Goal: Information Seeking & Learning: Stay updated

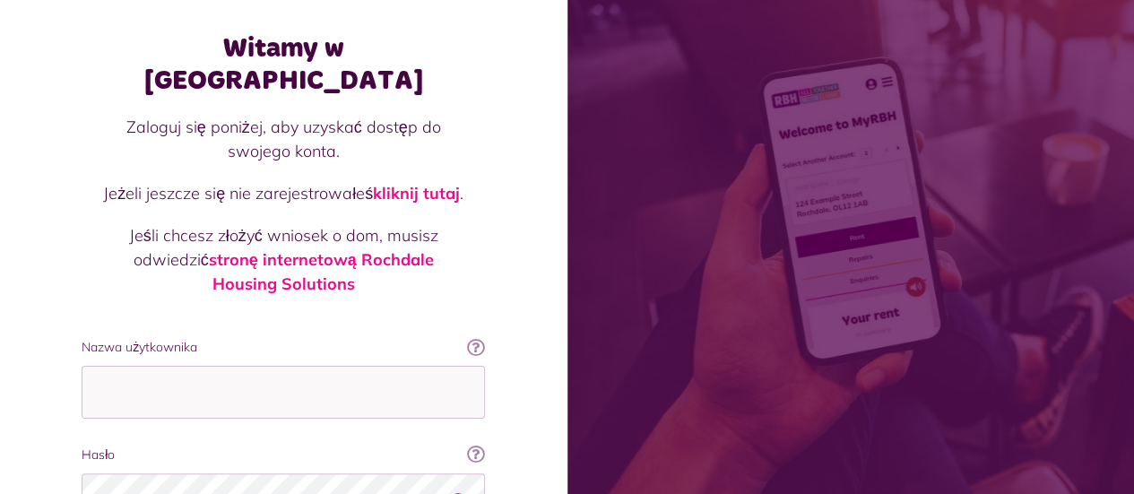
scroll to position [179, 0]
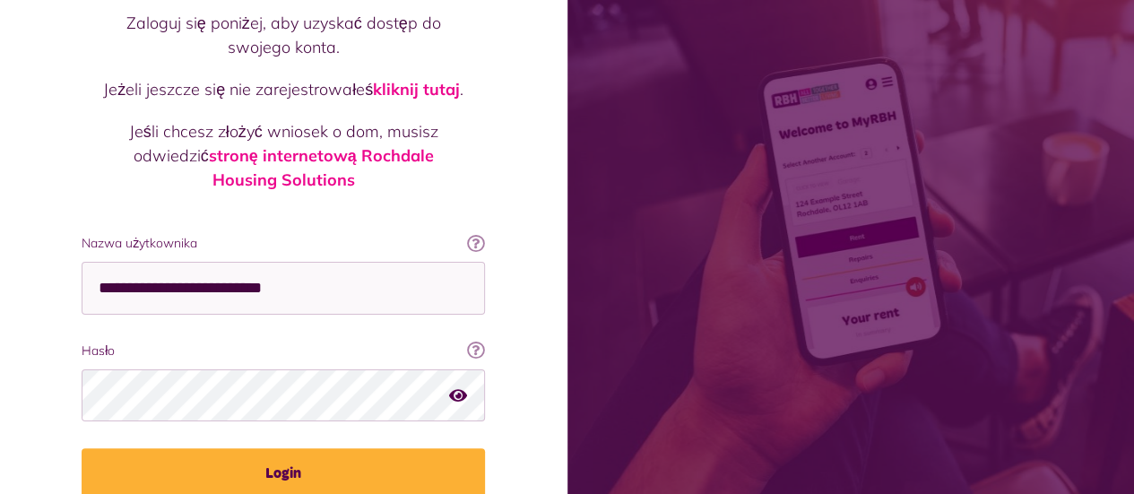
type input "**********"
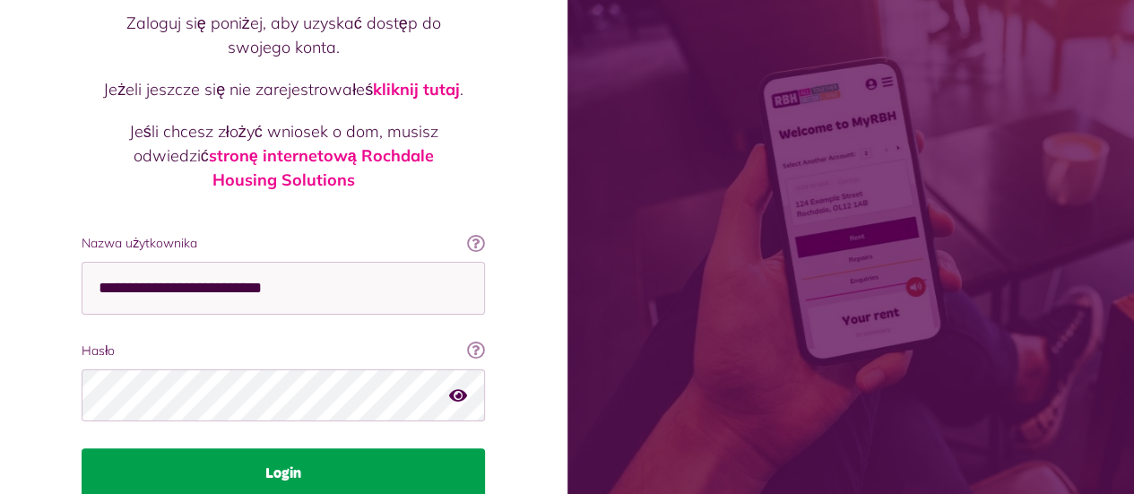
click at [277, 466] on font "Login" at bounding box center [283, 473] width 36 height 14
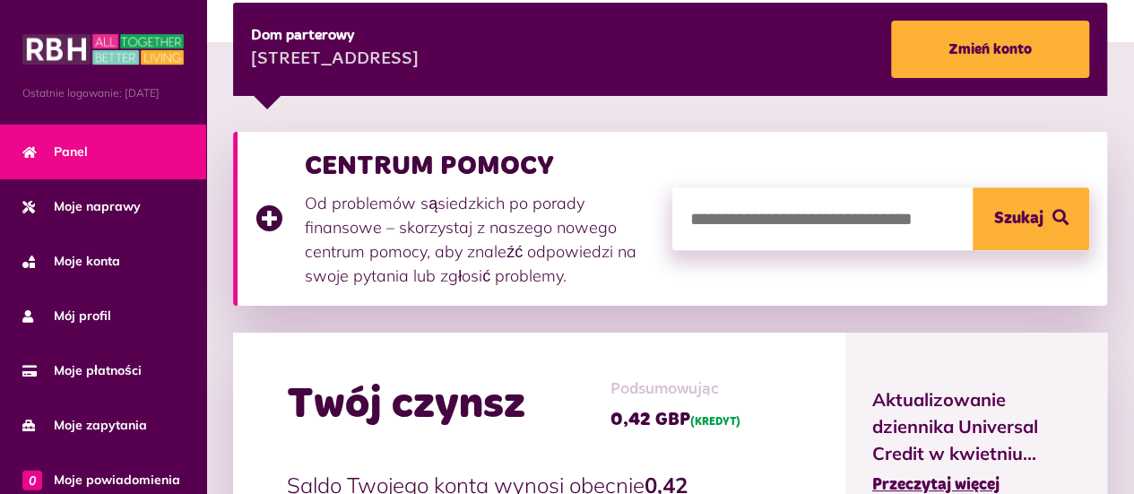
scroll to position [448, 0]
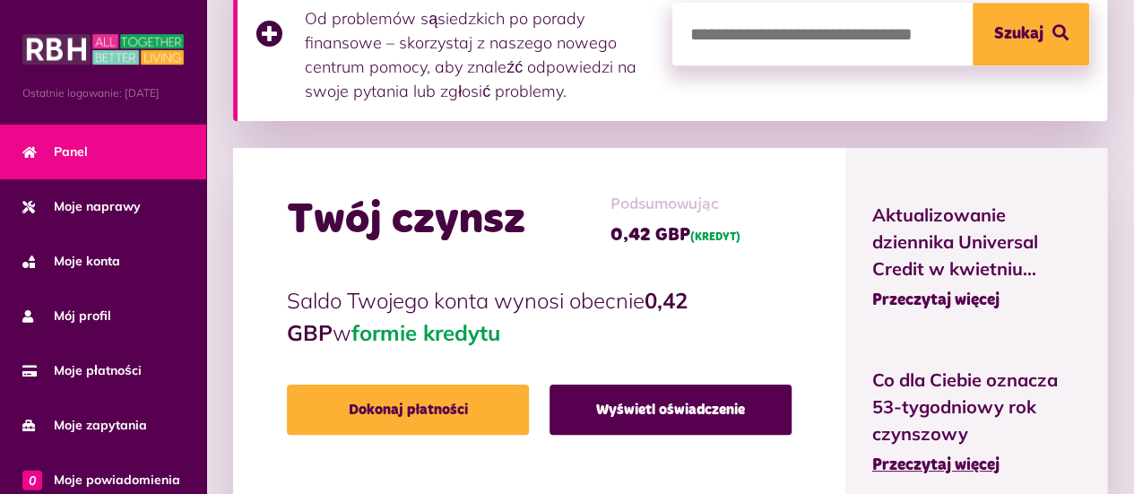
click at [908, 298] on font "Przeczytaj więcej" at bounding box center [935, 300] width 127 height 16
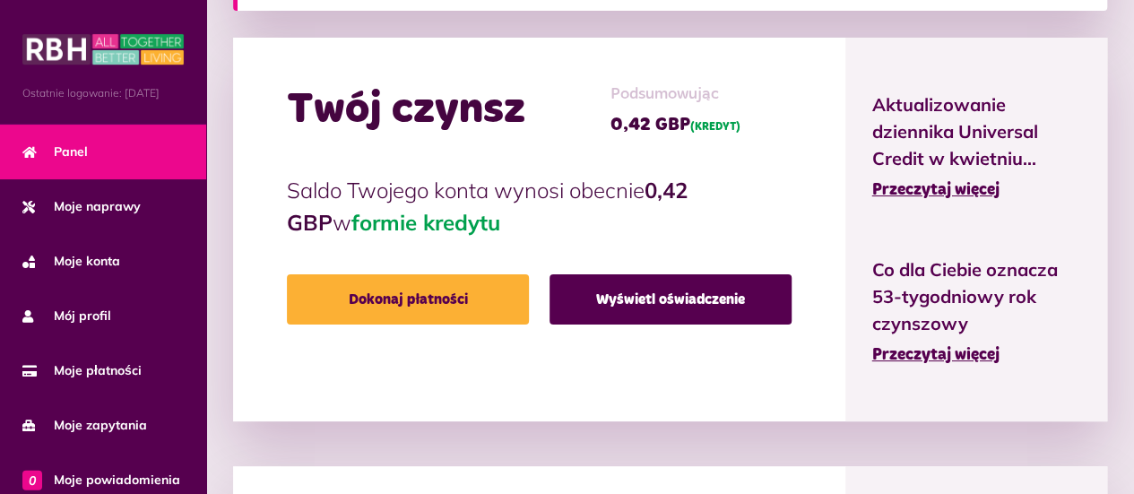
scroll to position [522, 0]
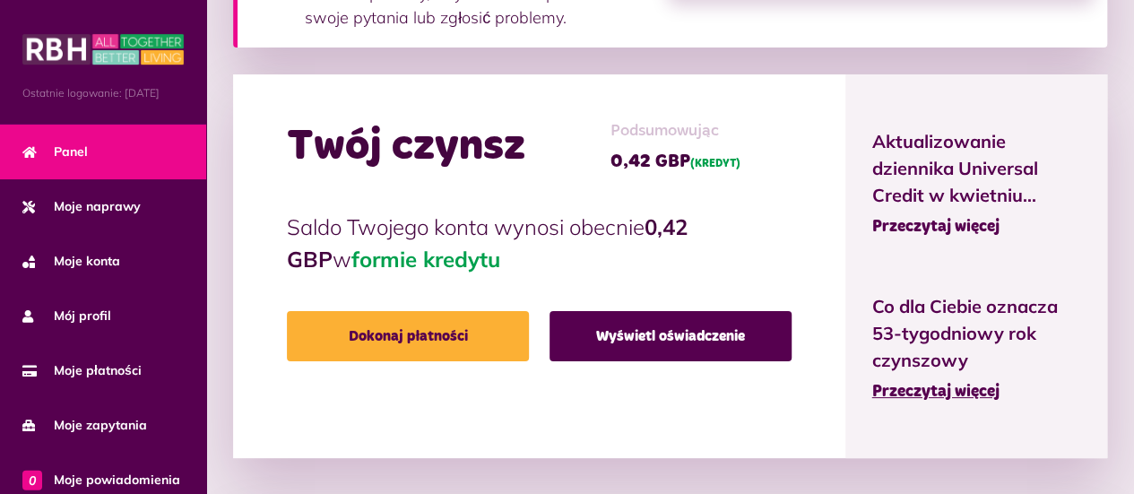
click at [908, 223] on font "Przeczytaj więcej" at bounding box center [935, 227] width 127 height 16
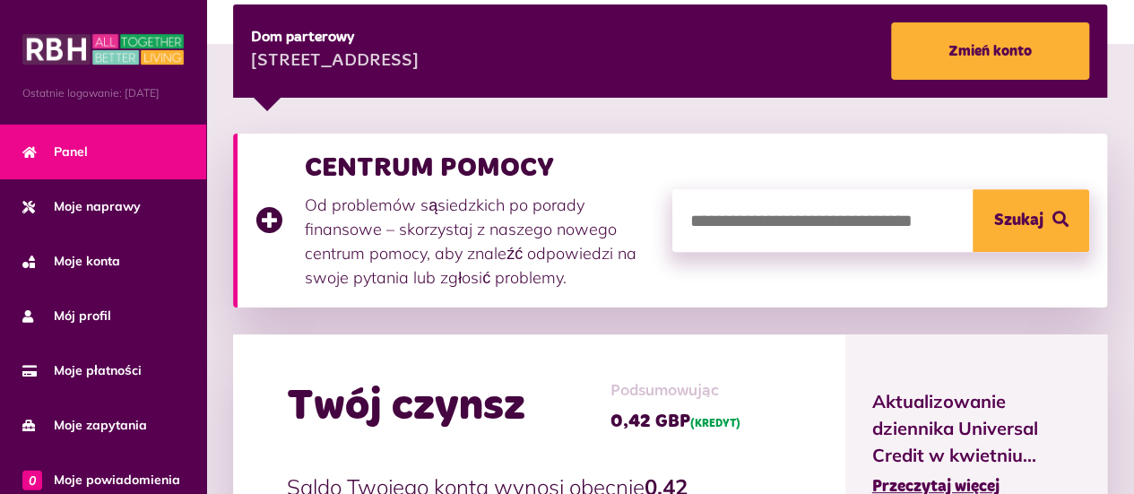
scroll to position [0, 0]
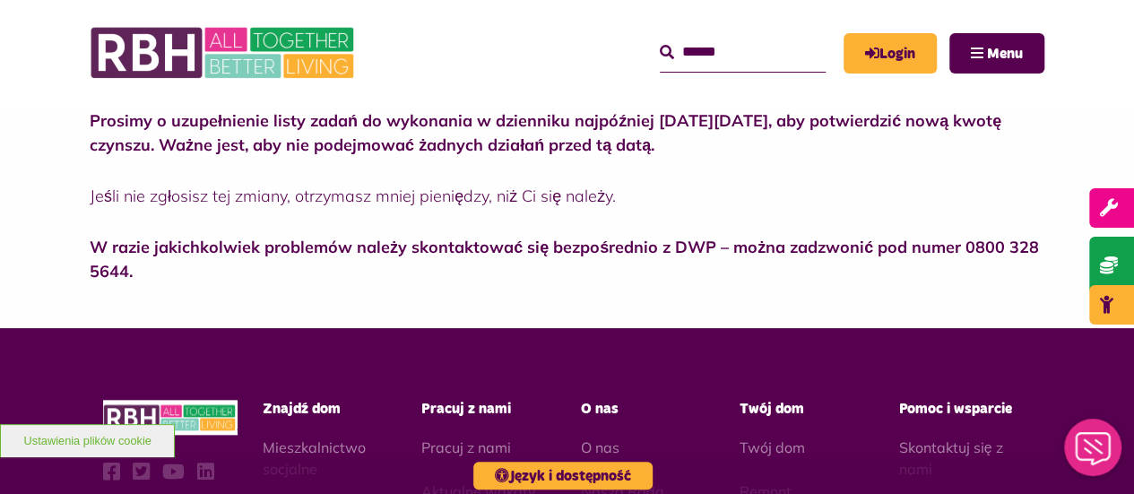
scroll to position [627, 0]
